Goal: Task Accomplishment & Management: Manage account settings

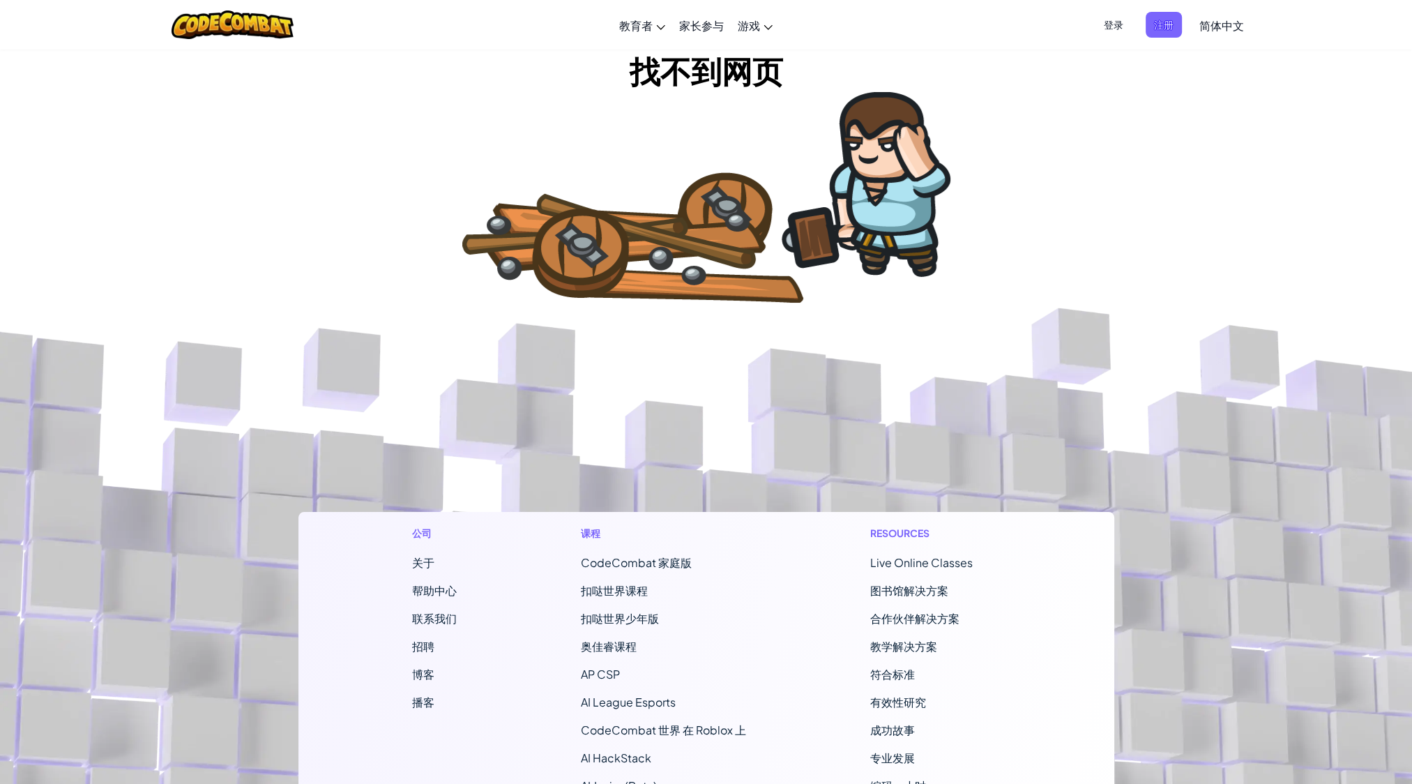
click at [672, 563] on span "CodeCombat 家庭版" at bounding box center [636, 562] width 111 height 15
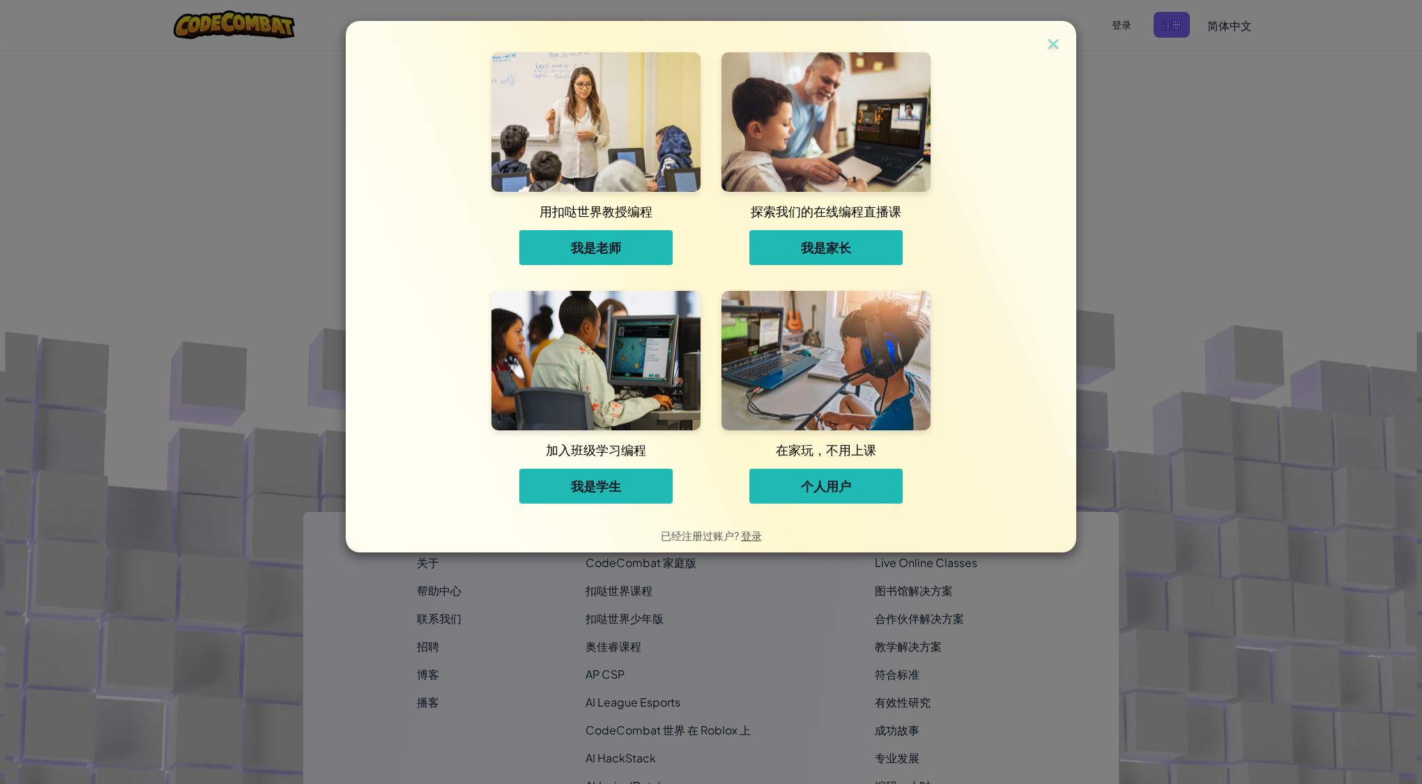
click at [837, 255] on span "我是家长" at bounding box center [826, 247] width 50 height 17
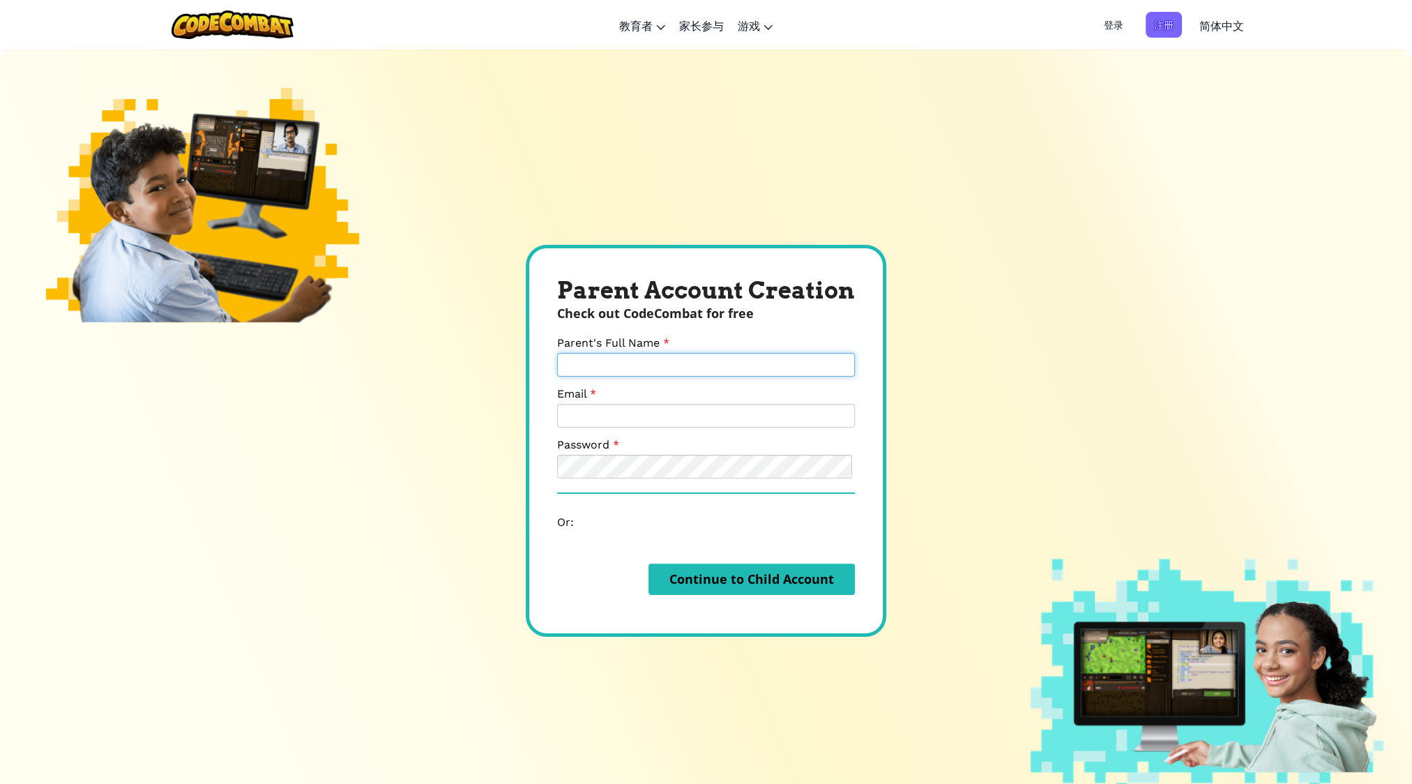
click at [703, 357] on input "Parent's Full Name" at bounding box center [706, 365] width 298 height 24
click at [1093, 385] on div "Parent Account Creation Check out CodeCombat for free Parent's Full Name Email …" at bounding box center [706, 441] width 1412 height 784
click at [757, 356] on input "Parent's Full Name" at bounding box center [706, 365] width 298 height 24
type input "joincn"
click at [1019, 427] on div "Parent Account Creation Check out CodeCombat for free Parent's Full Name joincn…" at bounding box center [706, 441] width 1412 height 784
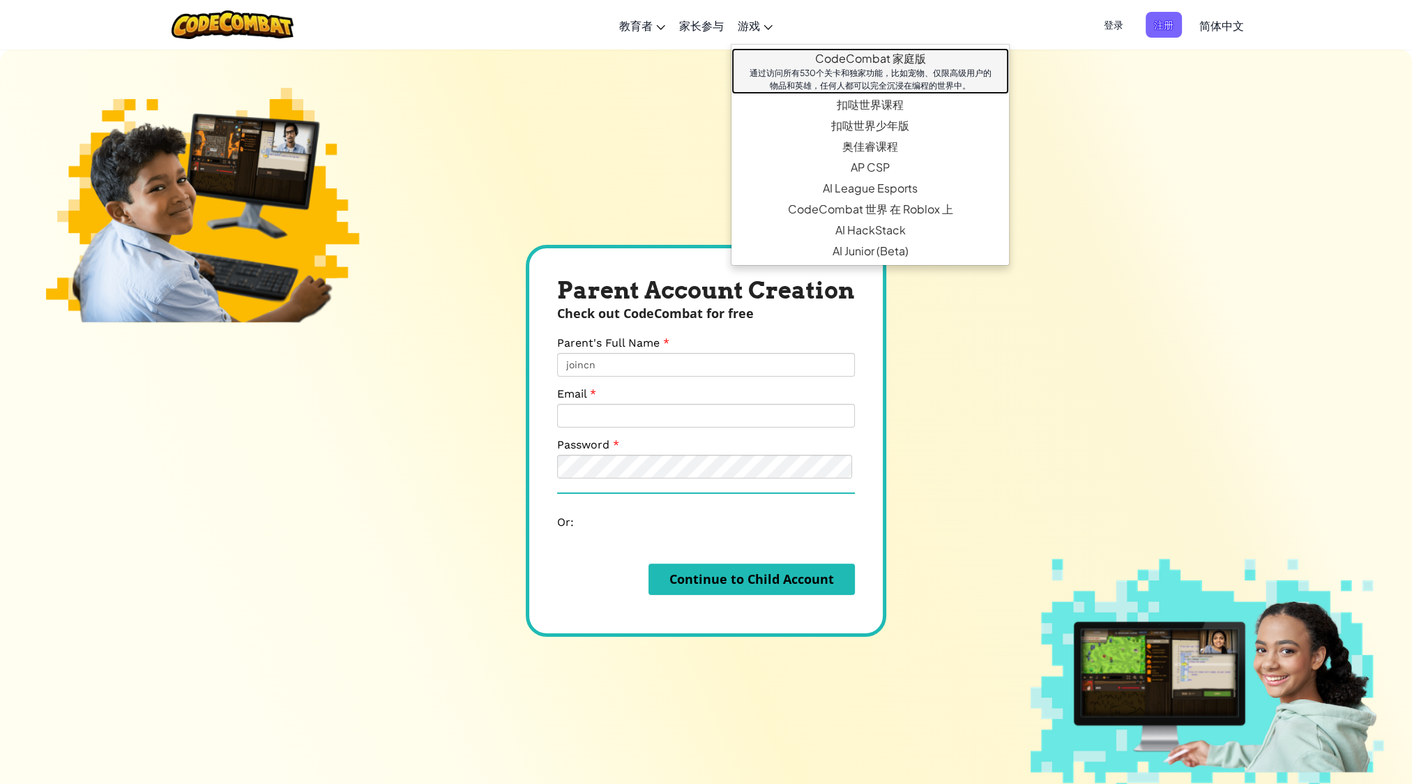
click at [865, 55] on link "CodeCombat 家庭版 通过访问所有530个关卡和独家功能，比如宠物、仅限高级用户的物品和英雄，任何人都可以完全沉浸在编程的世界中。" at bounding box center [870, 71] width 278 height 46
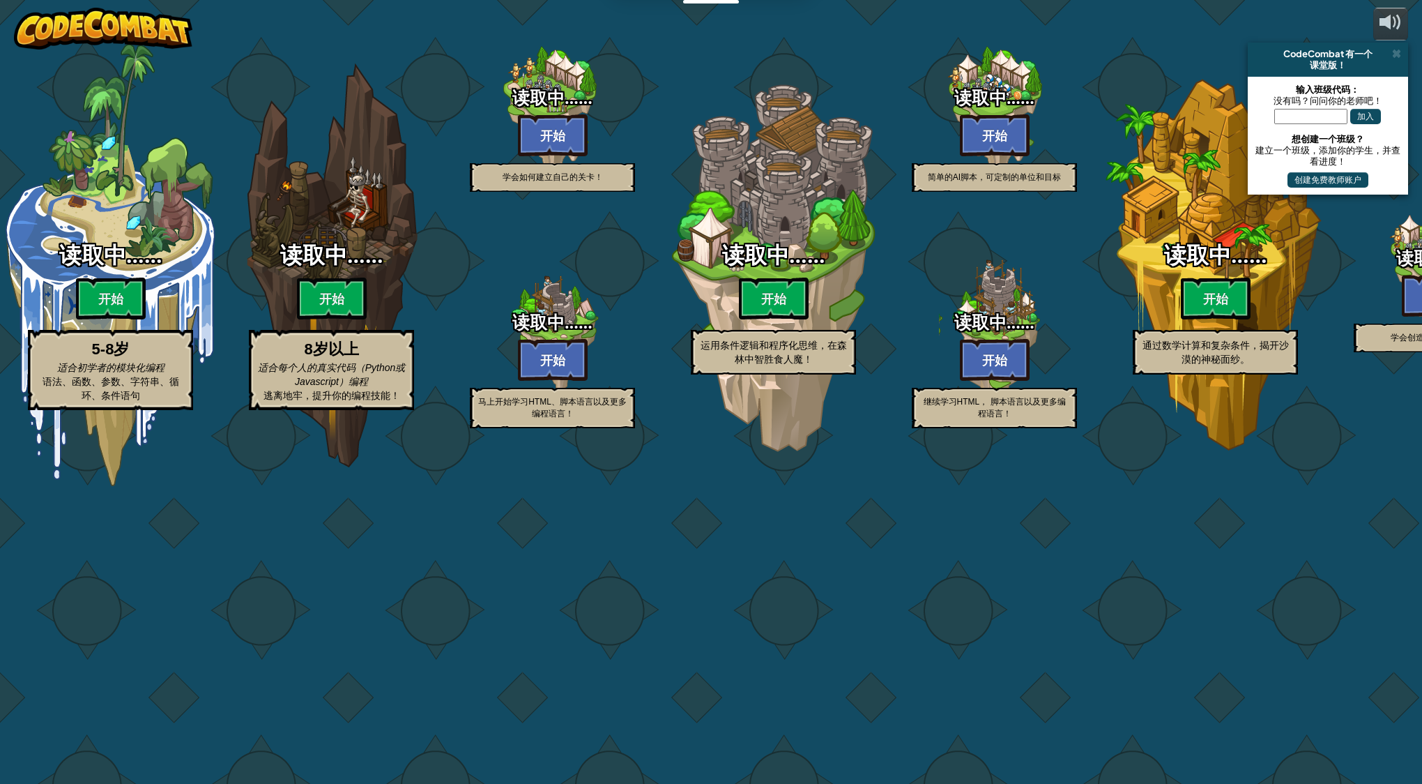
select select "zh-HANS"
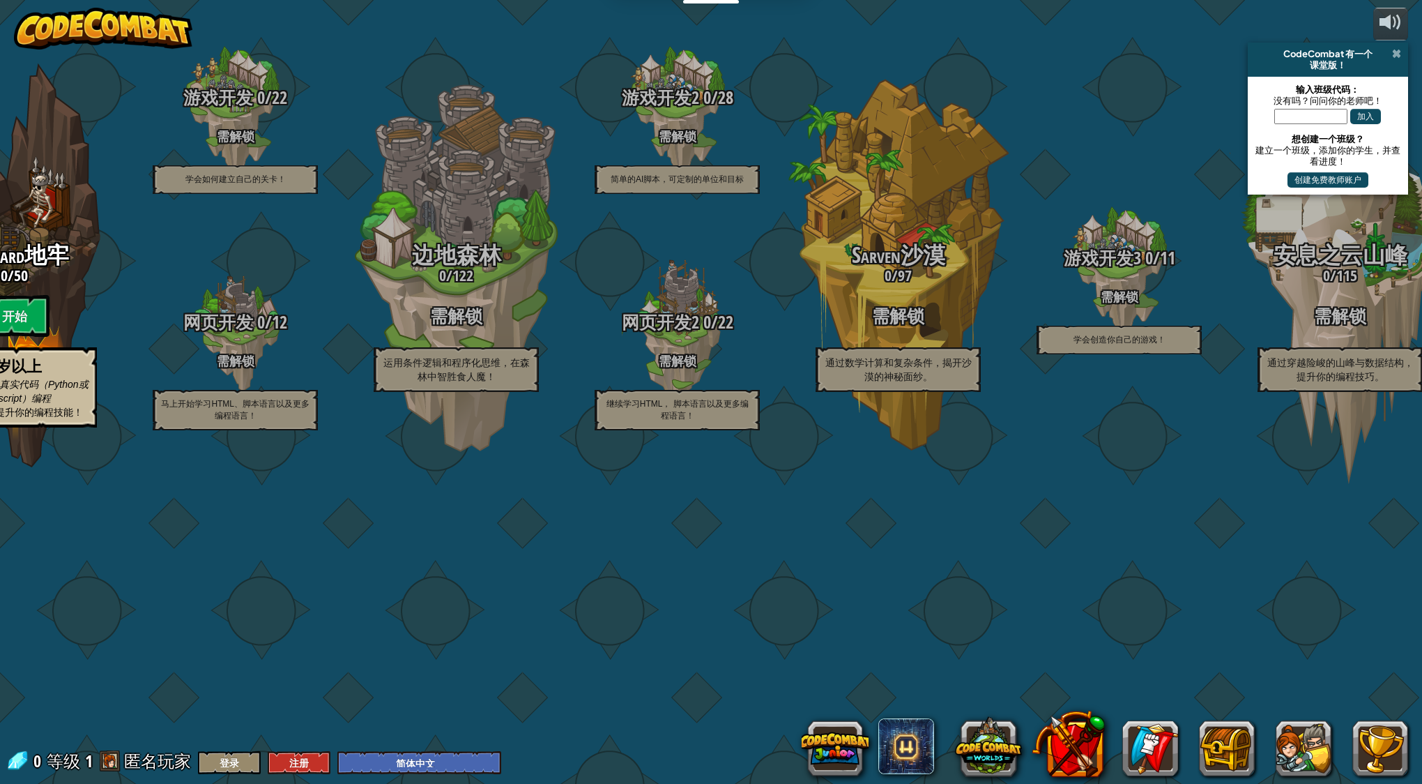
click at [1400, 48] on span at bounding box center [1397, 53] width 9 height 11
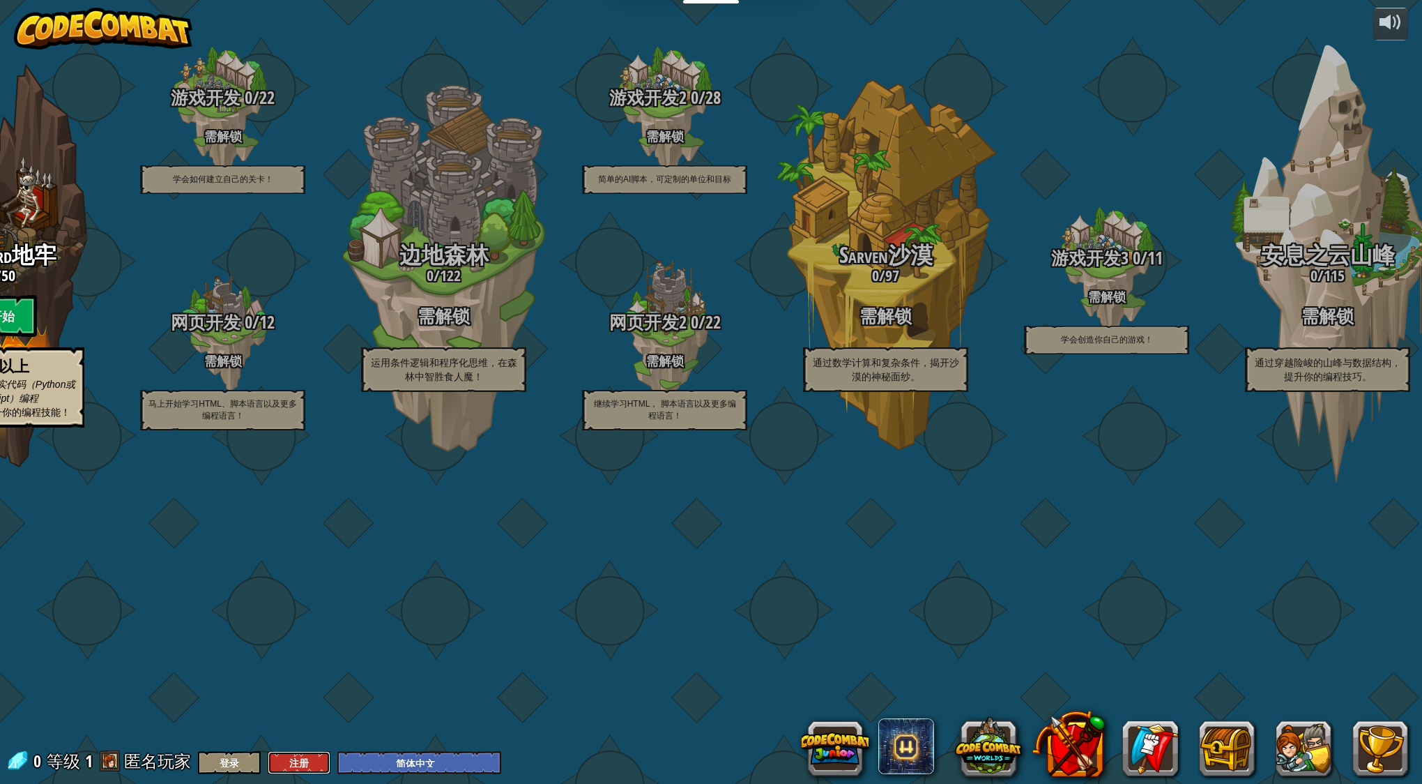
click at [294, 762] on button "注册" at bounding box center [299, 762] width 63 height 23
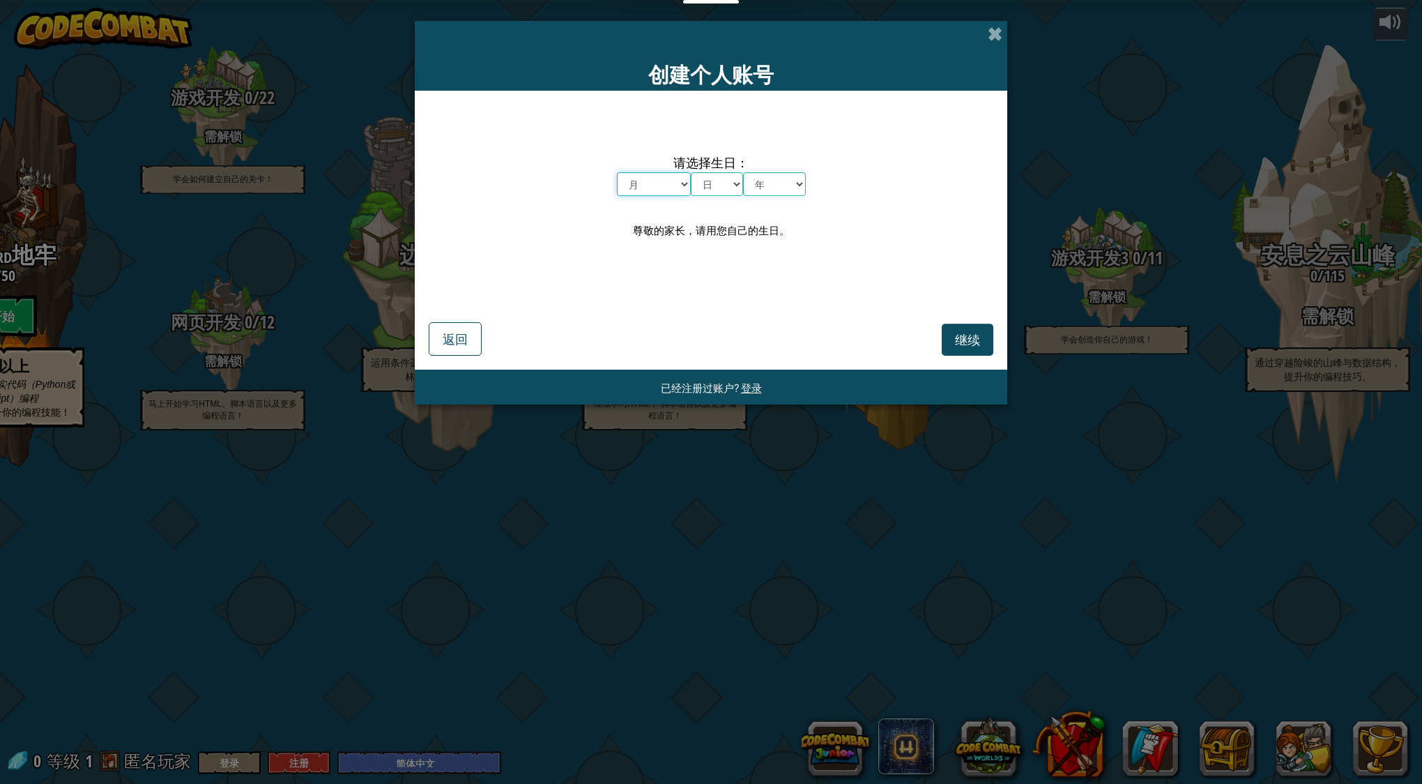
click at [678, 180] on select "月 一月 二月 三月 四月 五月 六月 七月 八月 九月 十月 十一月 十二月" at bounding box center [654, 184] width 74 height 24
select select "6"
click at [617, 172] on select "月 一月 二月 三月 四月 五月 六月 七月 八月 九月 十月 十一月 十二月" at bounding box center [654, 184] width 74 height 24
click at [715, 182] on select "日 1 2 3 4 5 6 7 8 9 10 11 12 13 14 15 16 17 18 19 20 21 22 23 24 25 26 27 28 29…" at bounding box center [717, 184] width 52 height 24
select select "27"
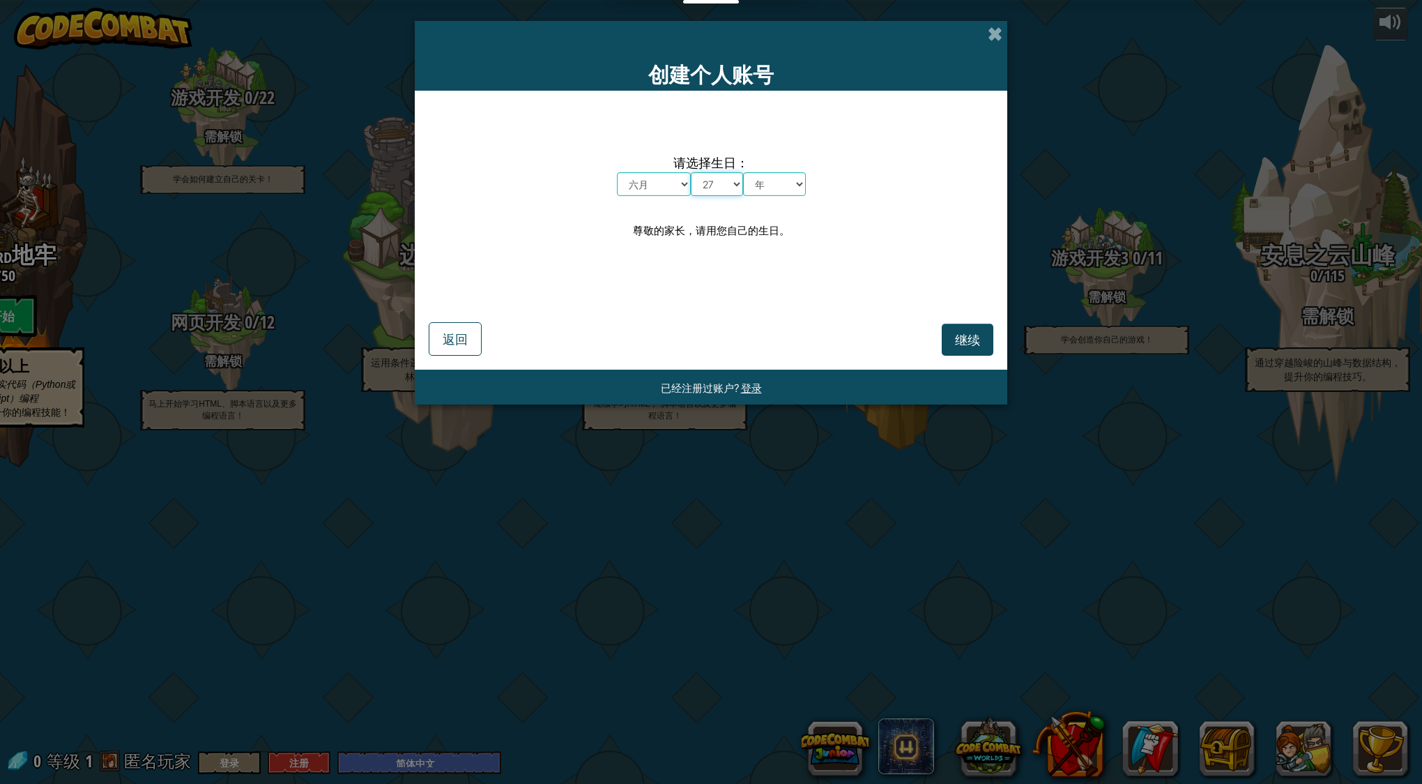
click at [691, 172] on select "日 1 2 3 4 5 6 7 8 9 10 11 12 13 14 15 16 17 18 19 20 21 22 23 24 25 26 27 28 29…" at bounding box center [717, 184] width 52 height 24
click at [781, 188] on select "年 2025 2024 2023 2022 2021 2020 2019 2018 2017 2016 2015 2014 2013 2012 2011 20…" at bounding box center [774, 184] width 63 height 24
drag, startPoint x: 867, startPoint y: 198, endPoint x: 817, endPoint y: 192, distance: 51.2
click at [867, 198] on div "请选择生日： 月 一月 二月 三月 四月 五月 六月 七月 八月 九月 十月 十一月 十二月 日 1 2 3 4 5 6 7 8 9 10 11 12 13 …" at bounding box center [711, 197] width 565 height 184
click at [650, 179] on select "月 一月 二月 三月 四月 五月 六月 七月 八月 九月 十月 十一月 十二月" at bounding box center [654, 184] width 74 height 24
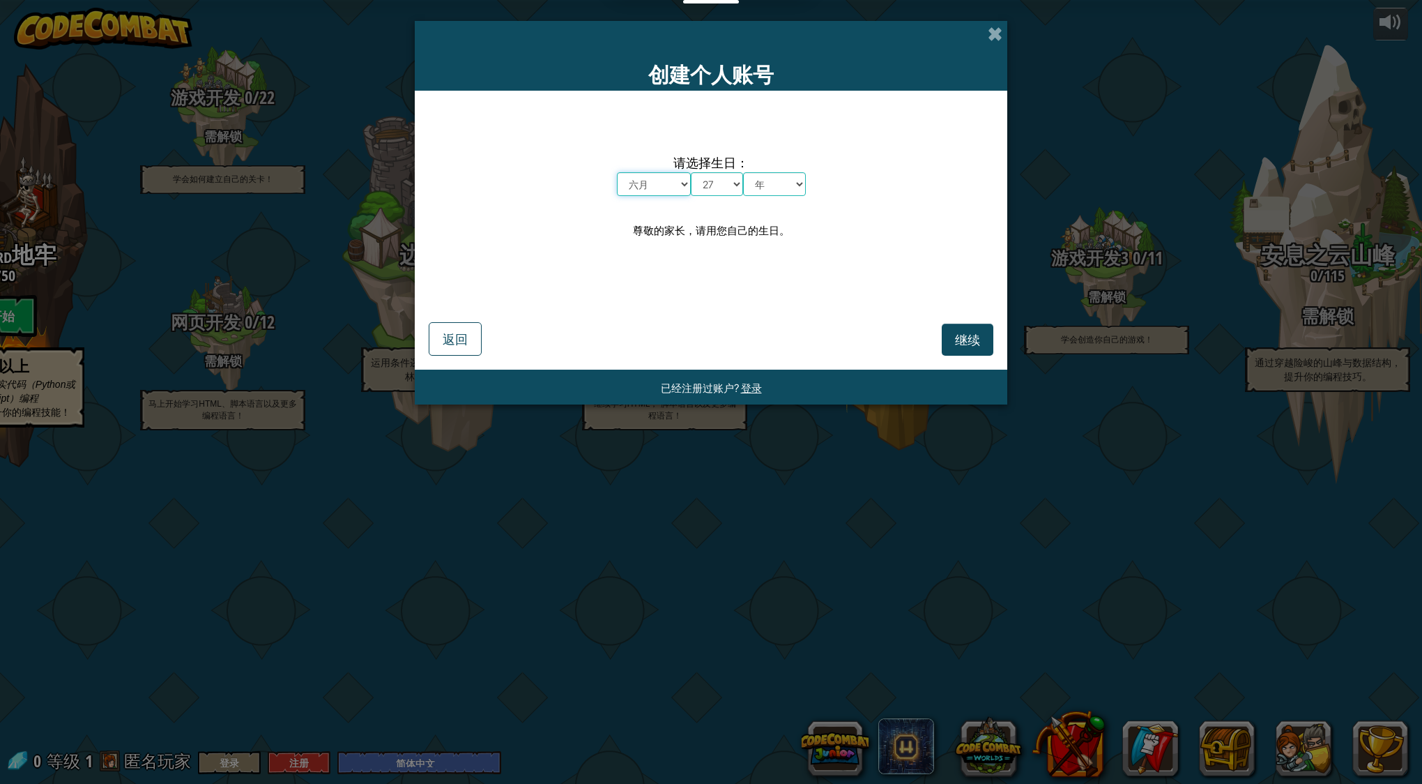
select select "10"
click at [617, 172] on select "月 一月 二月 三月 四月 五月 六月 七月 八月 九月 十月 十一月 十二月" at bounding box center [654, 184] width 74 height 24
click at [724, 184] on select "日 1 2 3 4 5 6 7 8 9 10 11 12 13 14 15 16 17 18 19 20 21 22 23 24 25 26 27 28 29…" at bounding box center [717, 184] width 52 height 24
select select "25"
click at [691, 172] on select "日 1 2 3 4 5 6 7 8 9 10 11 12 13 14 15 16 17 18 19 20 21 22 23 24 25 26 27 28 29…" at bounding box center [717, 184] width 52 height 24
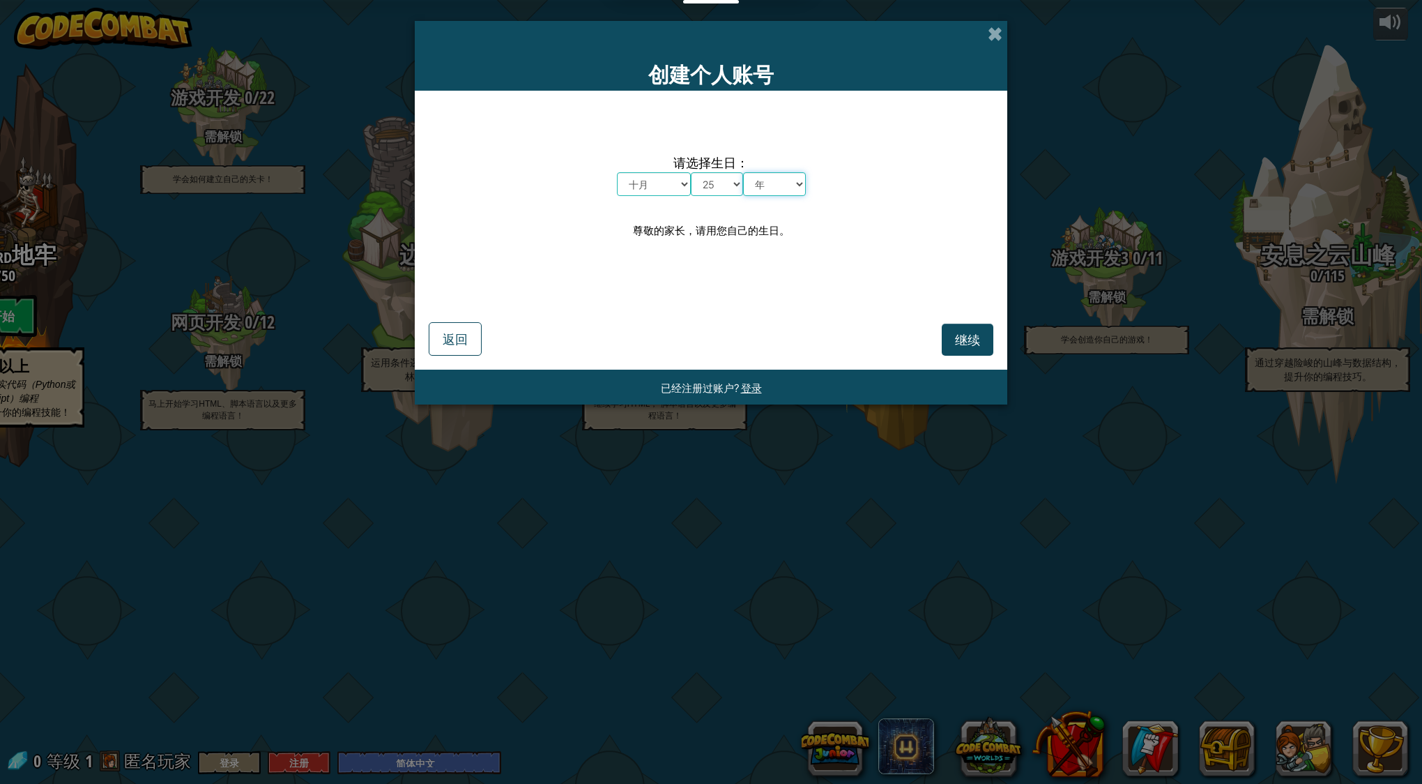
click at [786, 176] on select "年 2025 2024 2023 2022 2021 2020 2019 2018 2017 2016 2015 2014 2013 2012 2011 20…" at bounding box center [774, 184] width 63 height 24
select select "1981"
click at [743, 172] on select "年 2025 2024 2023 2022 2021 2020 2019 2018 2017 2016 2015 2014 2013 2012 2011 20…" at bounding box center [774, 184] width 63 height 24
click at [900, 310] on div "继续 返回" at bounding box center [711, 322] width 565 height 67
click at [974, 323] on div "继续 返回" at bounding box center [711, 322] width 565 height 67
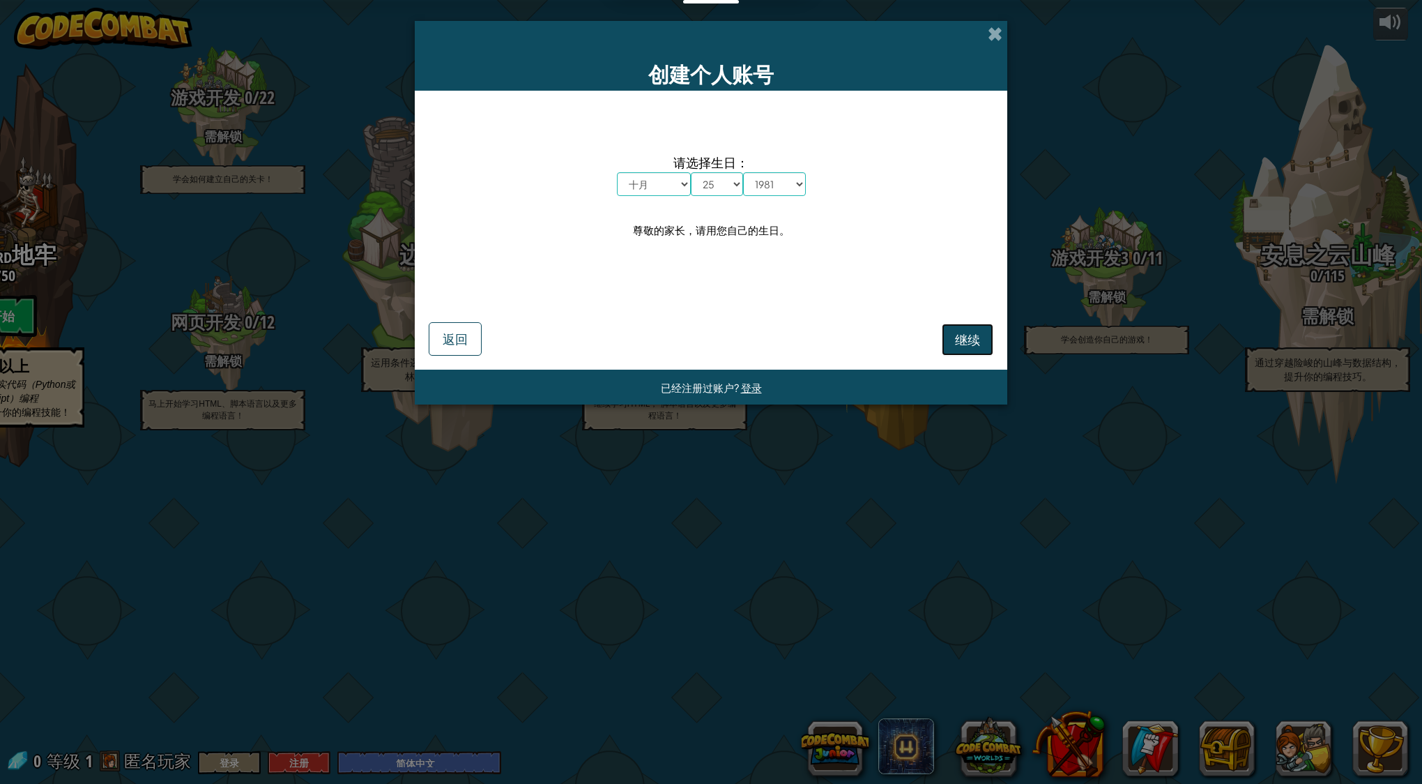
click at [973, 337] on span "继续" at bounding box center [967, 339] width 25 height 16
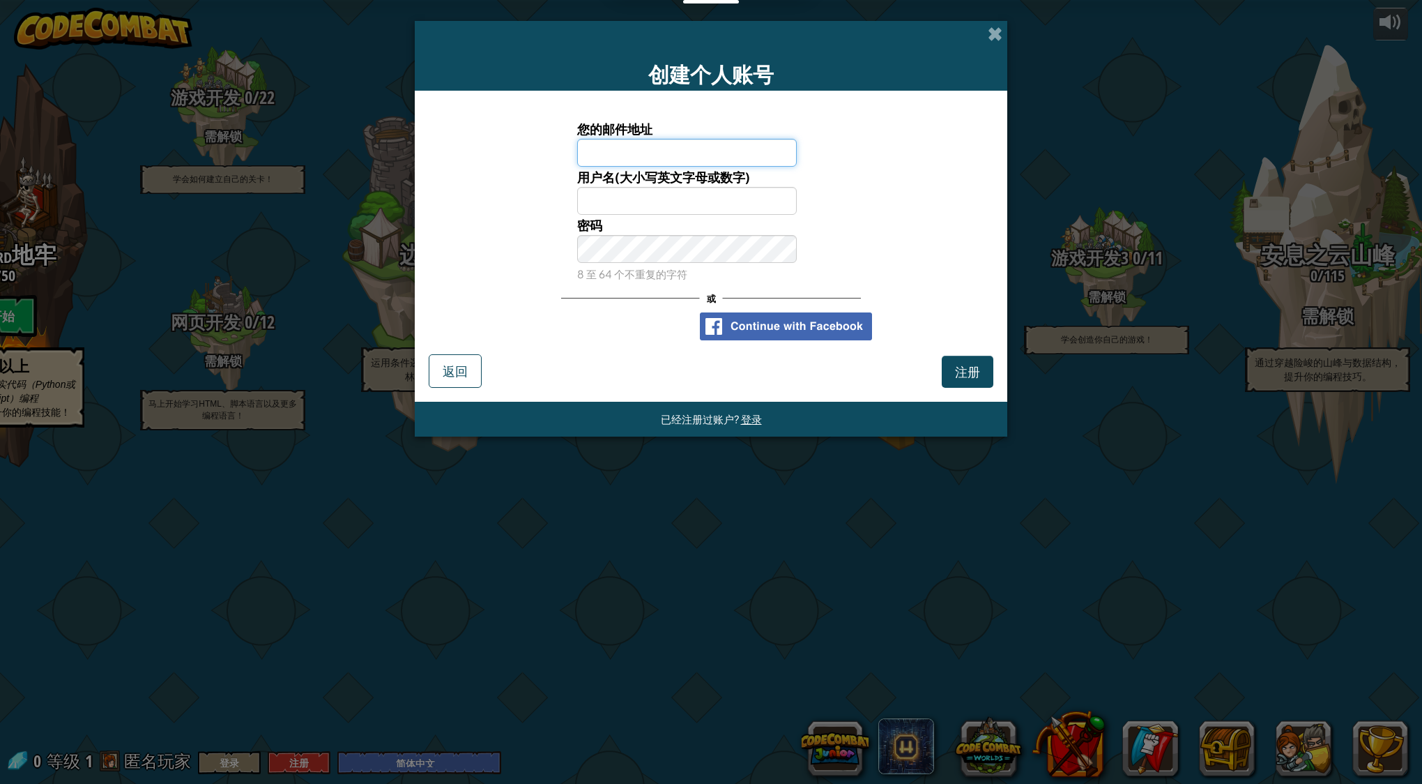
paste input "[EMAIL_ADDRESS][DOMAIN_NAME]"
type input "[EMAIL_ADDRESS][DOMAIN_NAME]"
click at [600, 204] on input "用户名(大小写英文字母或数字)" at bounding box center [687, 201] width 220 height 28
type input "joincn"
click at [965, 370] on span "注册" at bounding box center [967, 371] width 25 height 16
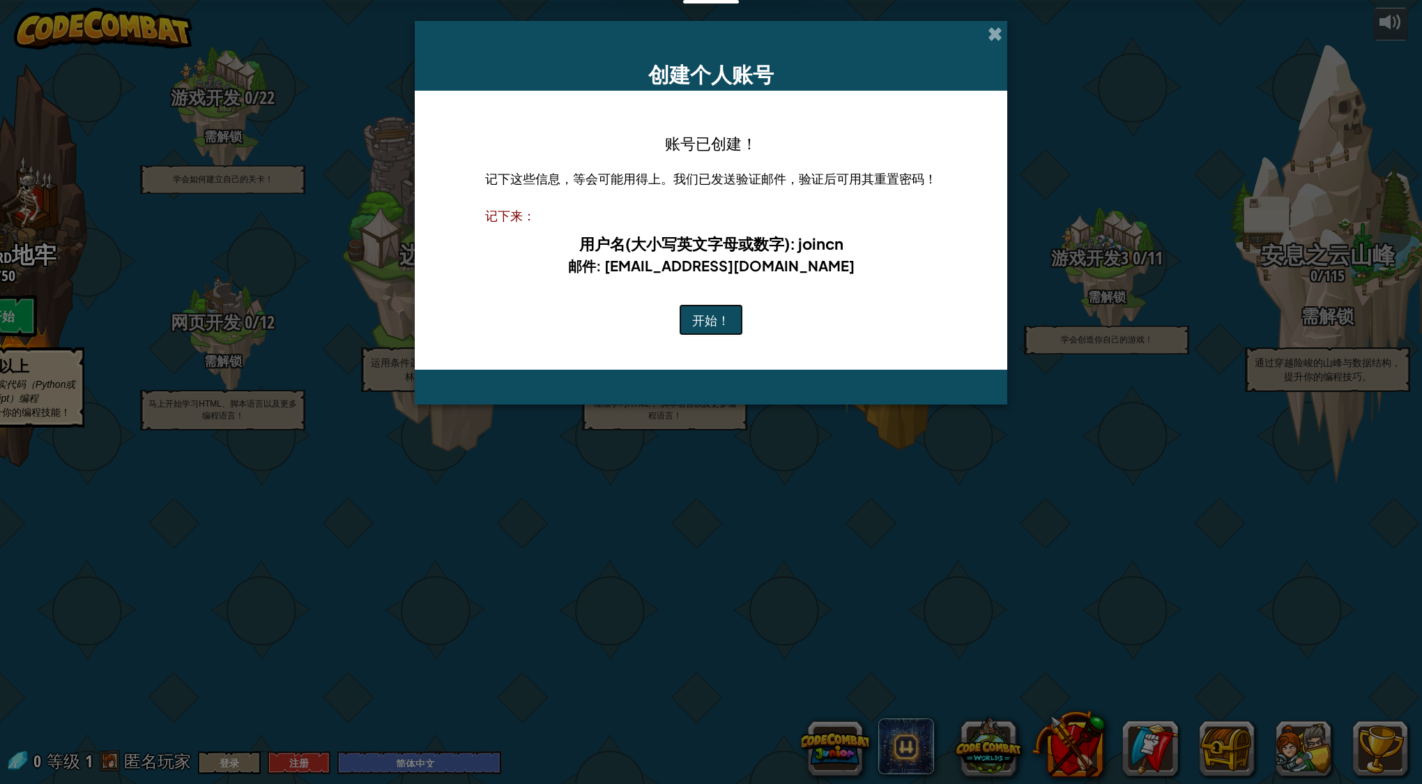
click at [699, 318] on button "开始！" at bounding box center [711, 320] width 64 height 32
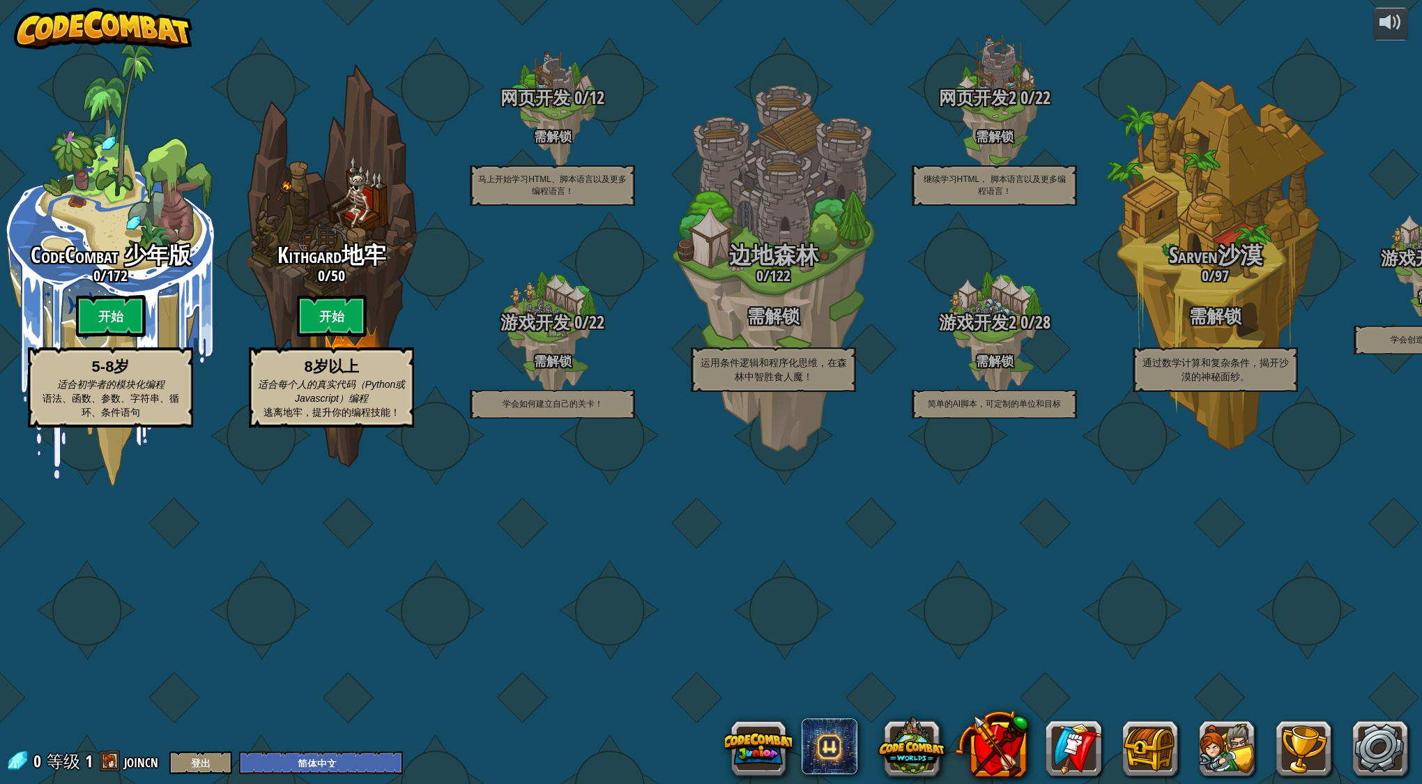
select select "zh-HANS"
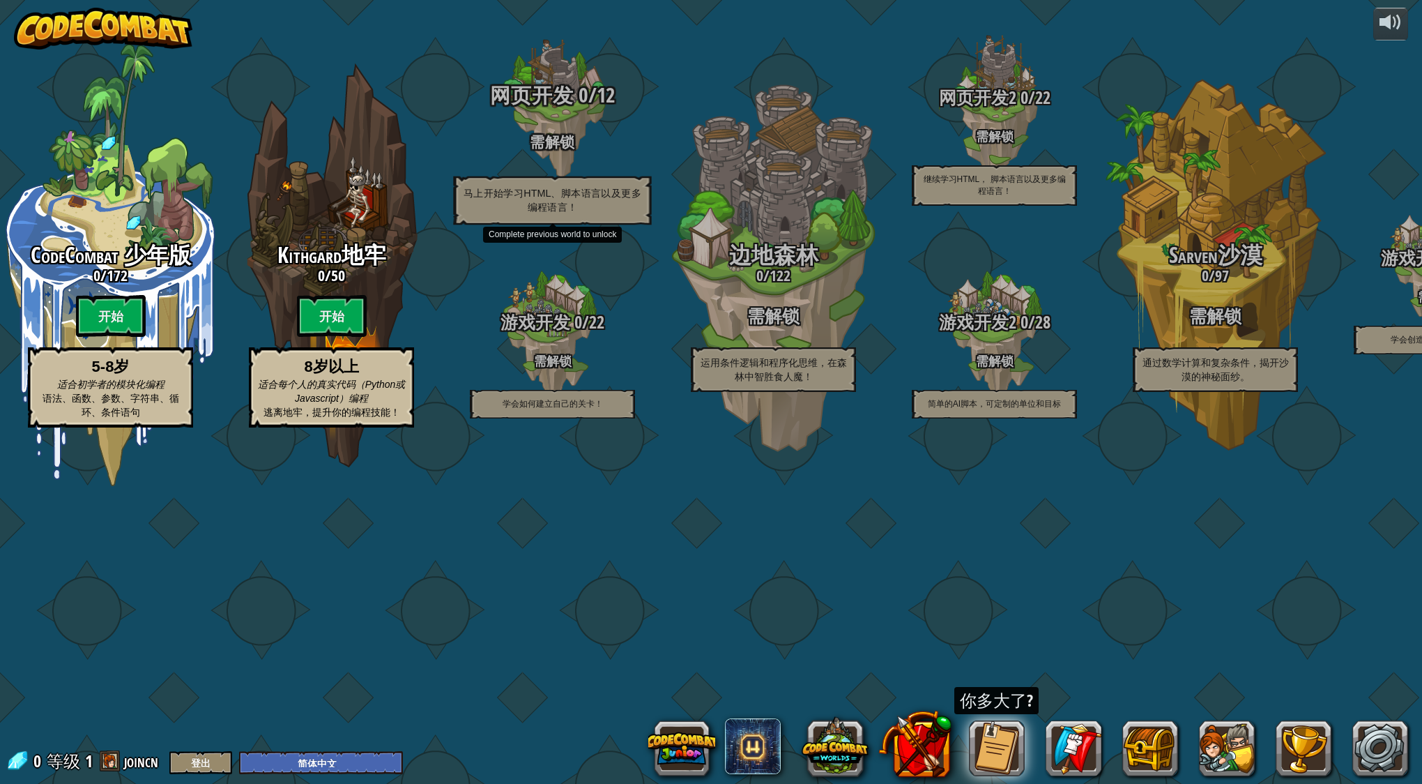
click at [553, 225] on div "网页开发 0 / 12 需解锁 马上开始学习HTML、脚本语言以及更多编程语言！" at bounding box center [552, 154] width 265 height 141
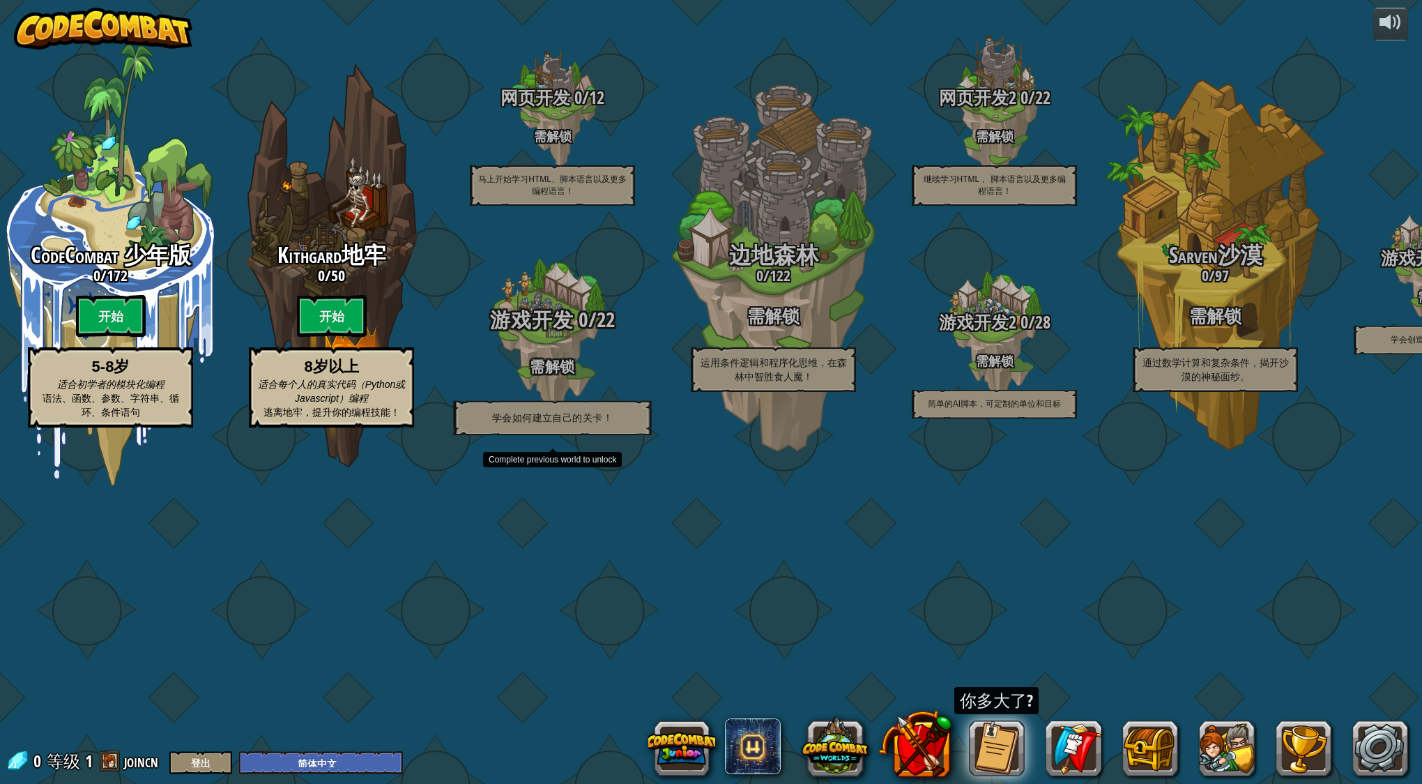
click at [570, 435] on div "游戏开发 0 / 22 需解锁 学会如何建立自己的关卡！" at bounding box center [552, 371] width 265 height 127
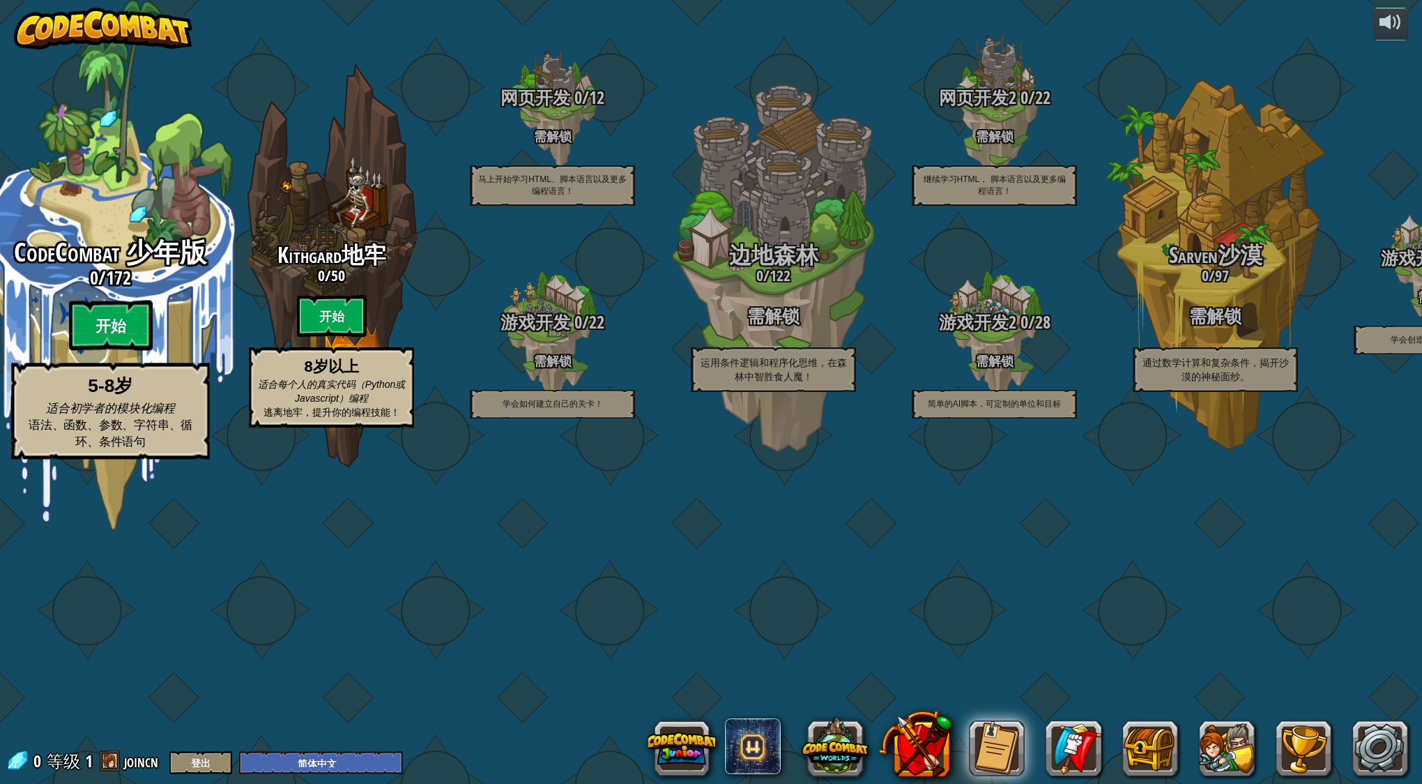
click at [125, 351] on btn "开始" at bounding box center [111, 326] width 84 height 50
select select "zh-HANS"
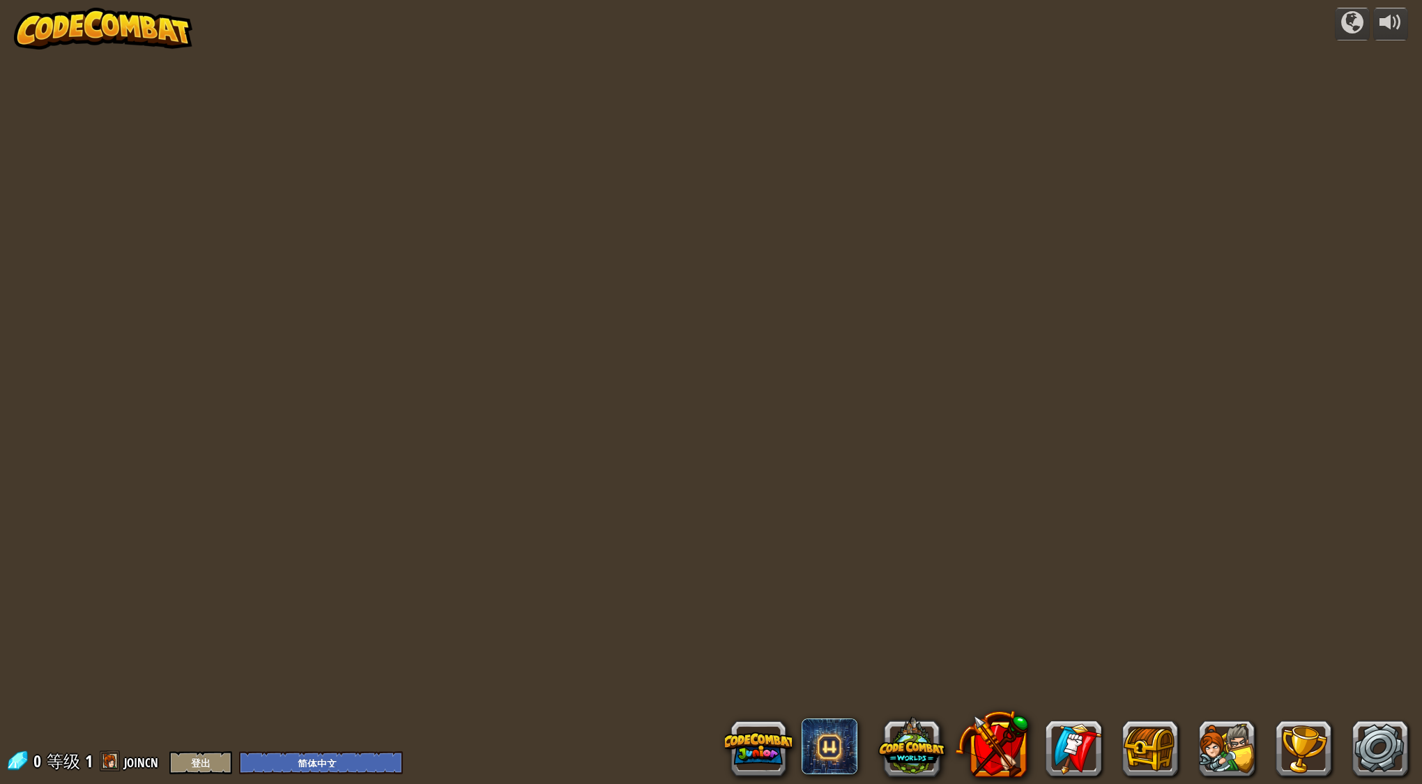
select select "zh-HANS"
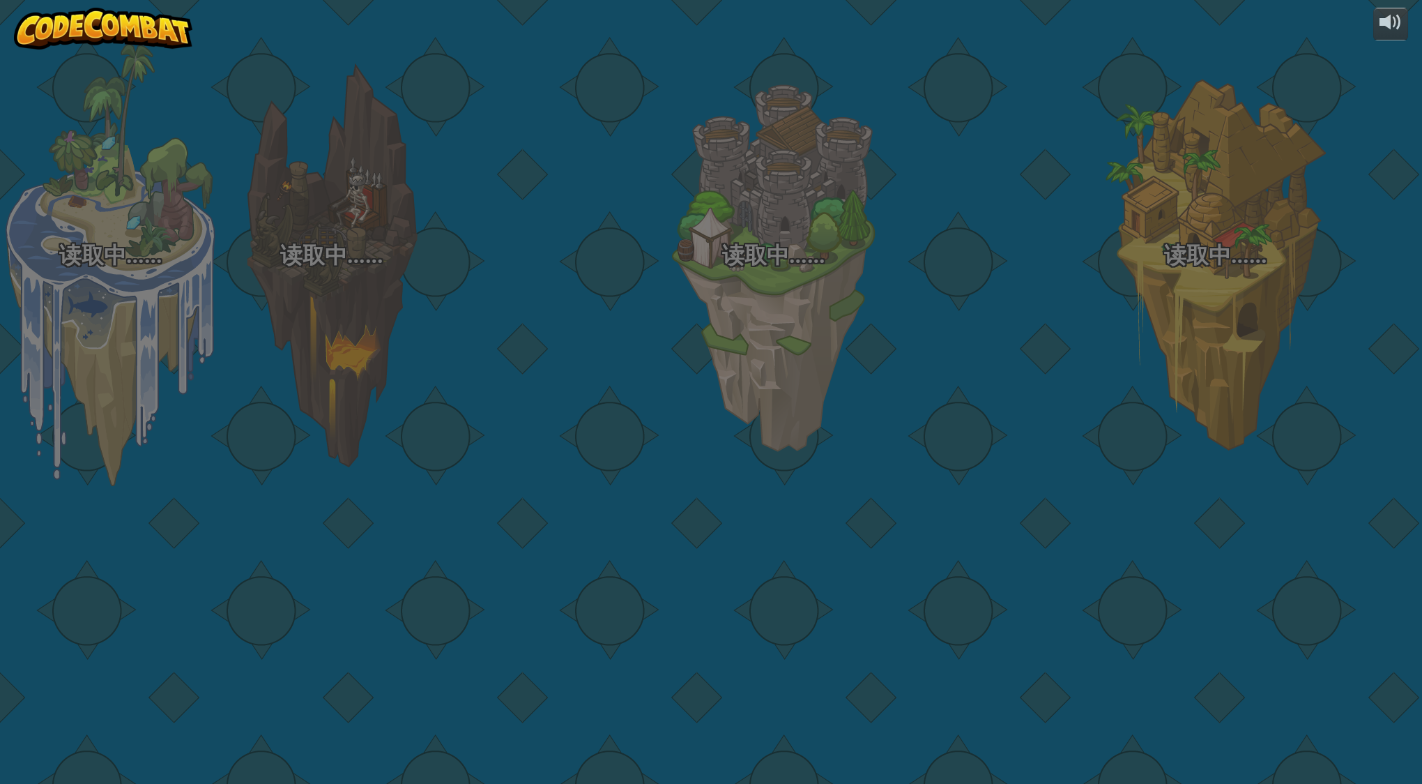
select select "zh-HANS"
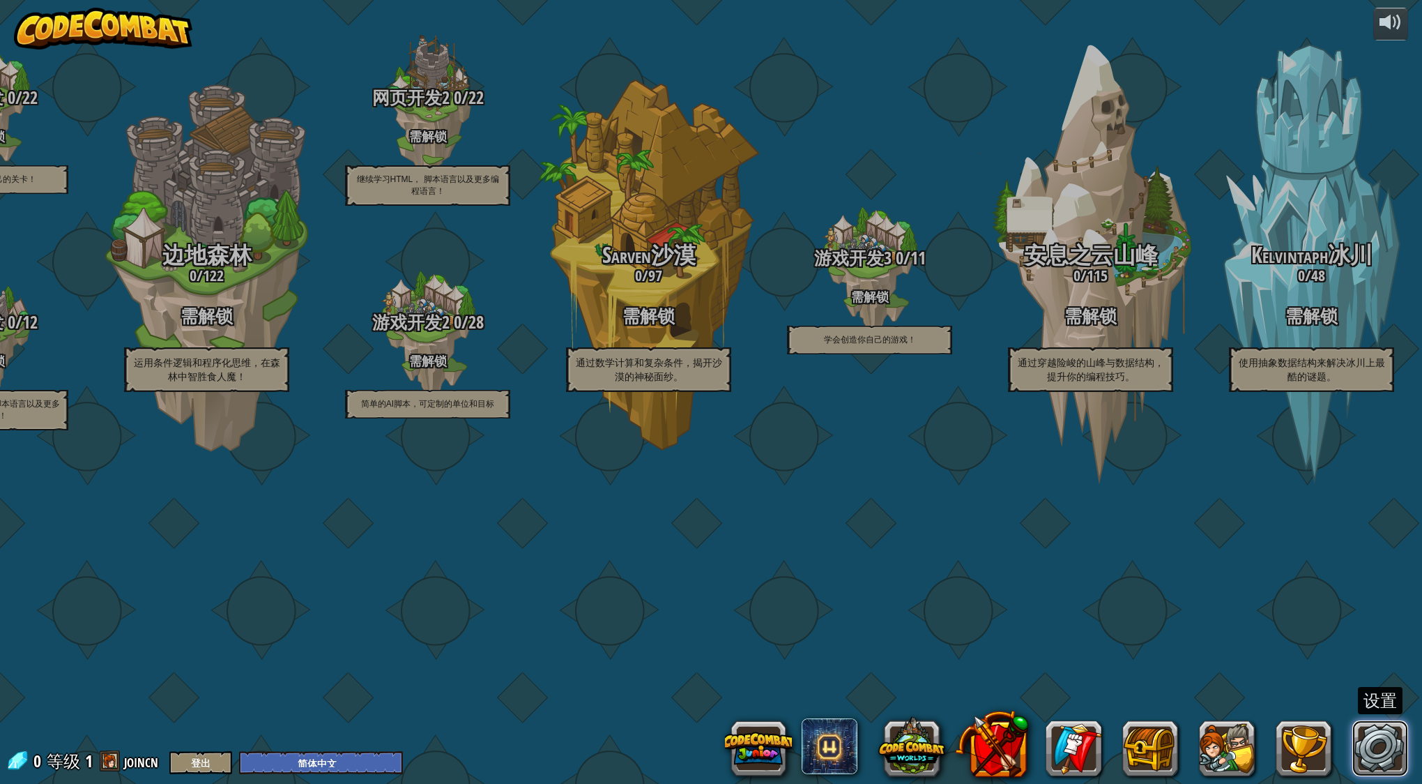
click at [1377, 751] on link at bounding box center [1381, 748] width 56 height 56
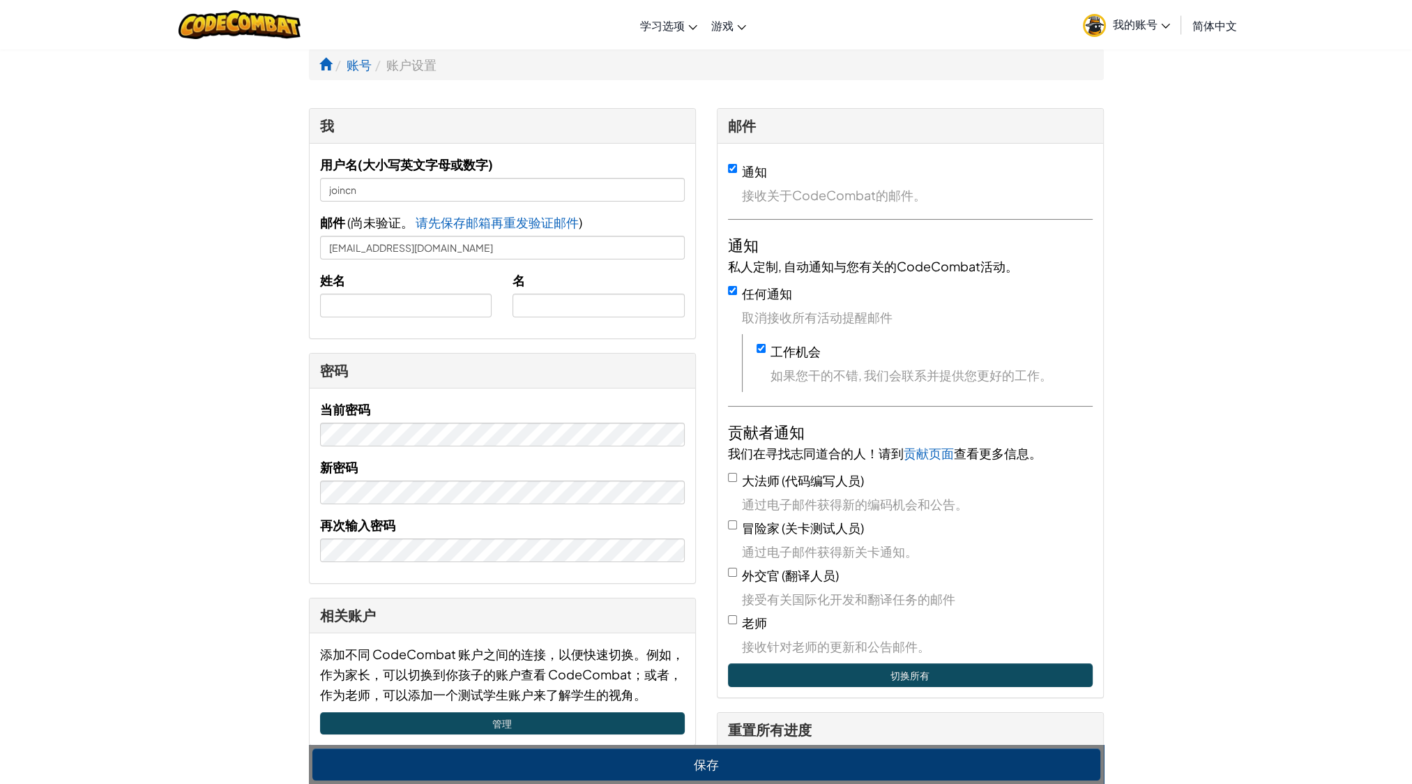
click at [1161, 24] on icon at bounding box center [1165, 26] width 9 height 5
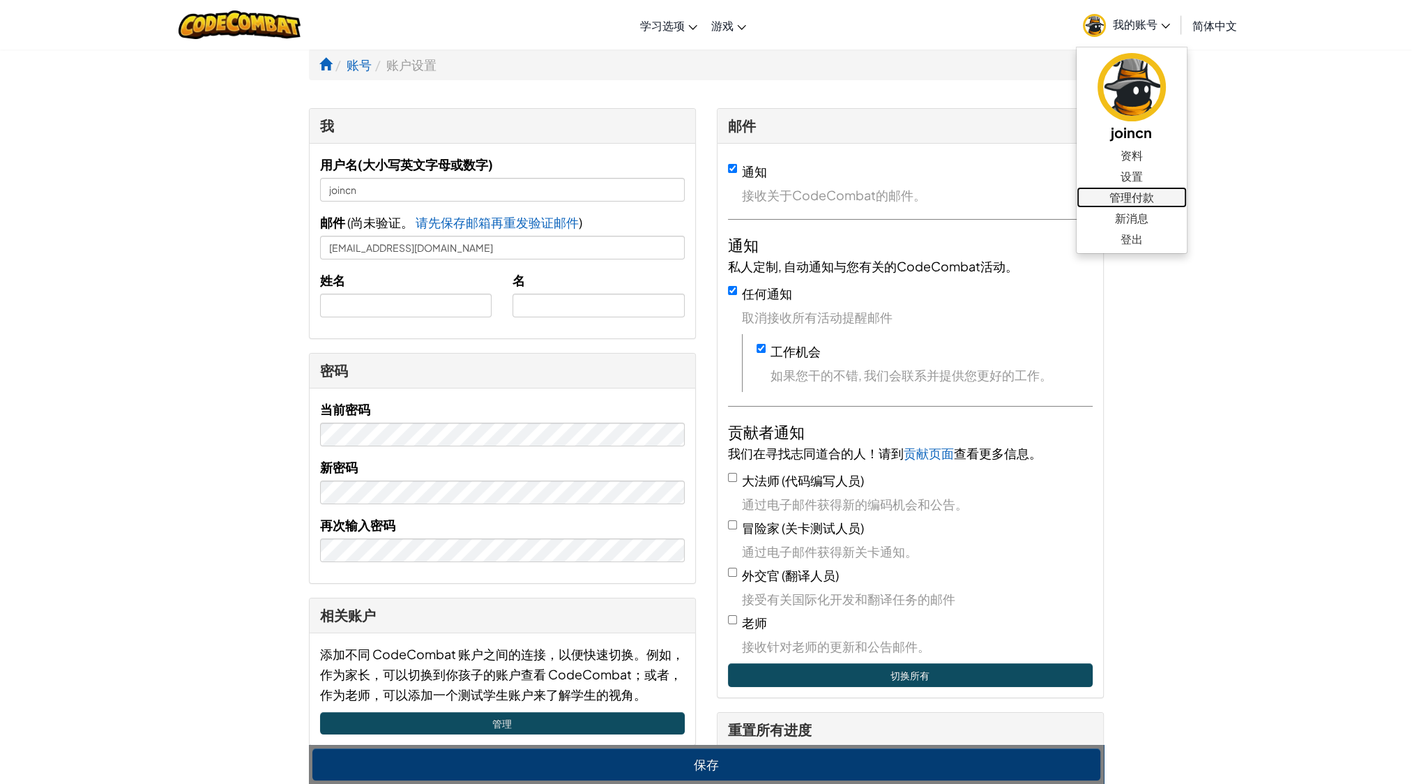
click at [1155, 195] on link "管理付款" at bounding box center [1132, 197] width 110 height 21
